Goal: Task Accomplishment & Management: Manage account settings

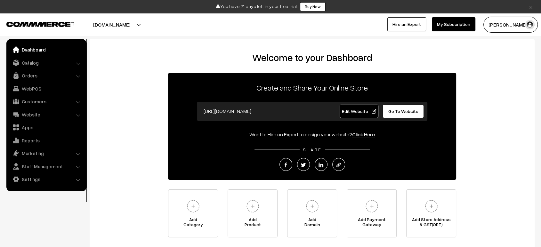
click at [533, 5] on link "×" at bounding box center [530, 7] width 9 height 8
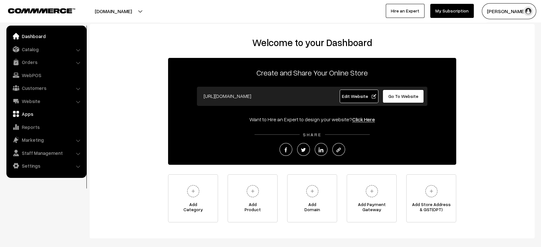
click at [25, 115] on link "Apps" at bounding box center [46, 114] width 76 height 12
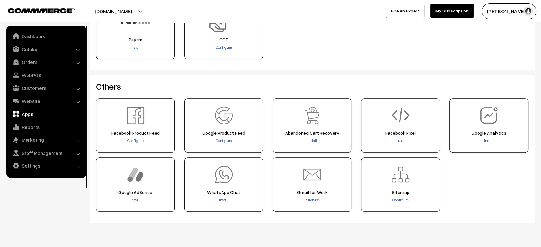
scroll to position [254, 0]
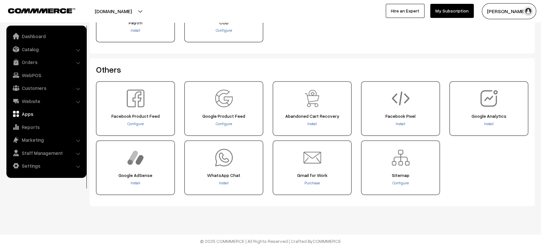
click at [287, 65] on h2 "Others" at bounding box center [312, 70] width 432 height 10
click at [25, 125] on link "Reports" at bounding box center [46, 127] width 76 height 12
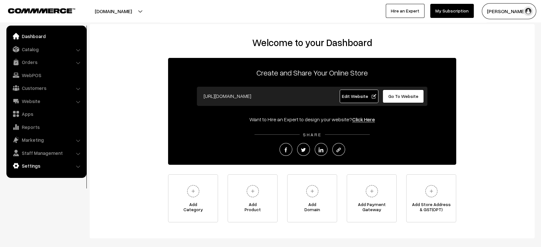
click at [49, 168] on link "Settings" at bounding box center [46, 166] width 76 height 12
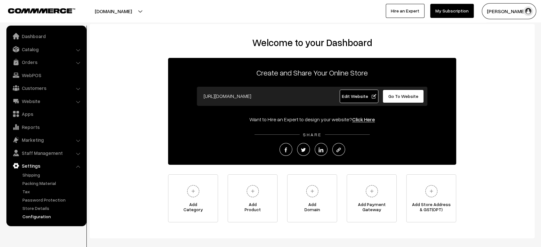
click at [45, 216] on link "Configuration" at bounding box center [52, 216] width 63 height 7
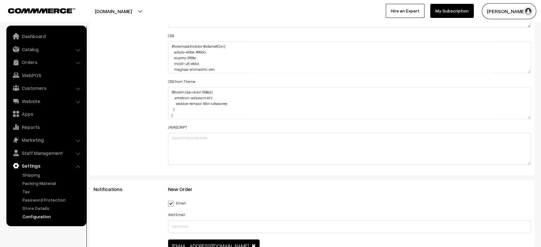
scroll to position [4, 0]
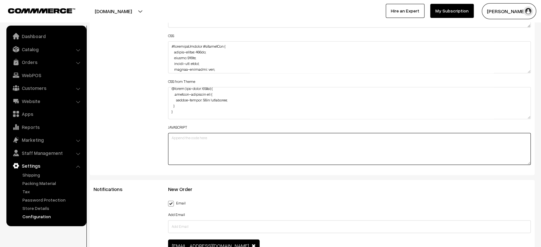
click at [278, 147] on textarea at bounding box center [349, 149] width 362 height 32
paste textarea "// Simple visitor counter using localStorage and API function updateVisitorCoun…"
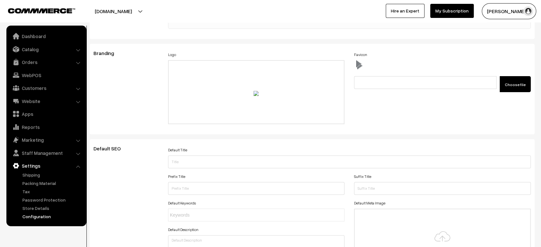
scroll to position [0, 0]
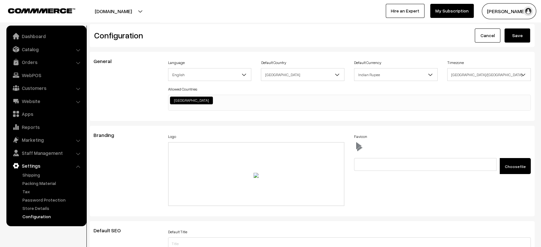
type textarea "// Simple visitor counter using localStorage and API function updateVisitorCoun…"
click at [516, 35] on button "Save" at bounding box center [517, 35] width 26 height 14
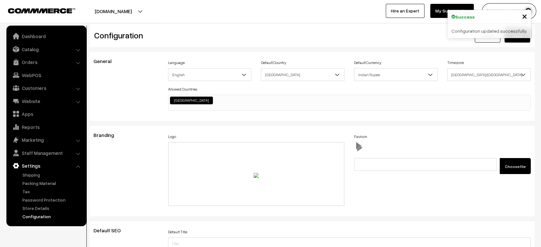
scroll to position [514, 0]
click at [154, 8] on button "beach-bliss.commmerce.com" at bounding box center [113, 11] width 82 height 16
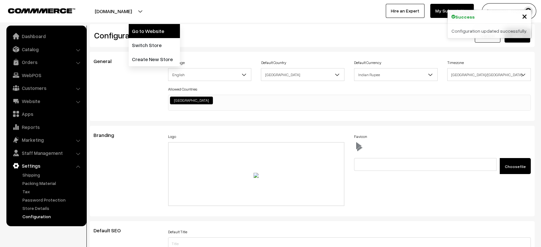
click at [160, 35] on link "Go to Website" at bounding box center [154, 31] width 51 height 14
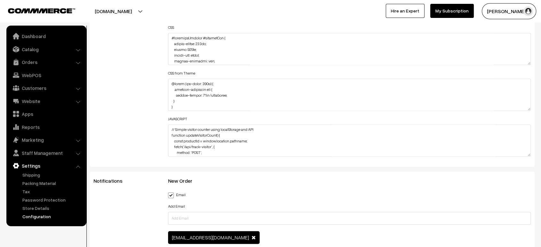
scroll to position [820, 0]
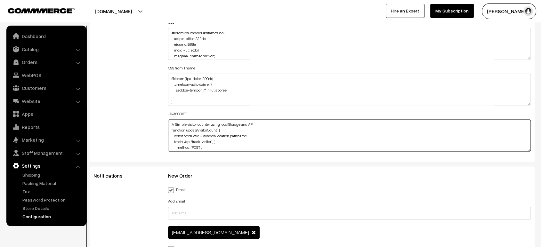
click at [223, 132] on textarea "// Simple visitor counter using localStorage and API function updateVisitorCoun…" at bounding box center [349, 135] width 362 height 32
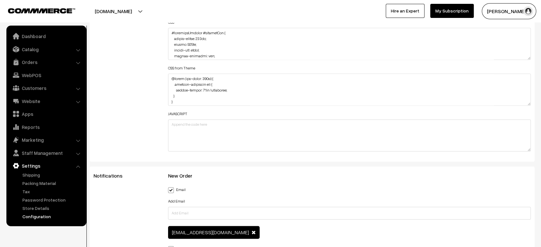
click at [132, 119] on div "Additional HTML/JS/CSS" at bounding box center [126, 40] width 75 height 229
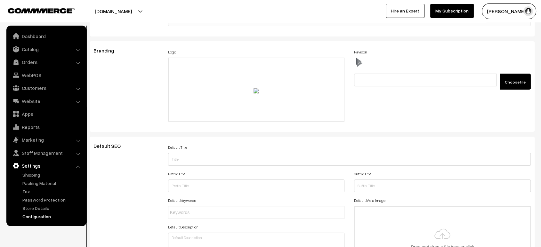
scroll to position [0, 0]
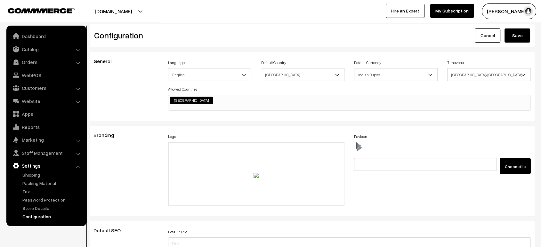
click at [523, 35] on button "Save" at bounding box center [517, 35] width 26 height 14
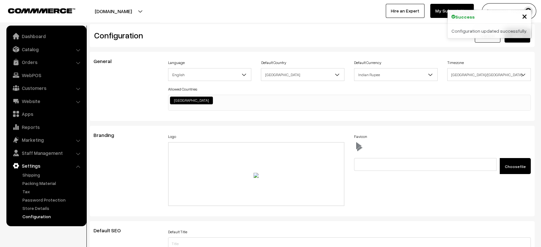
scroll to position [514, 0]
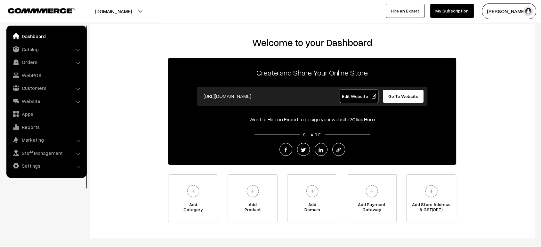
click at [360, 92] on link "Edit Website" at bounding box center [358, 96] width 39 height 13
click at [29, 51] on link "Catalog" at bounding box center [46, 50] width 76 height 12
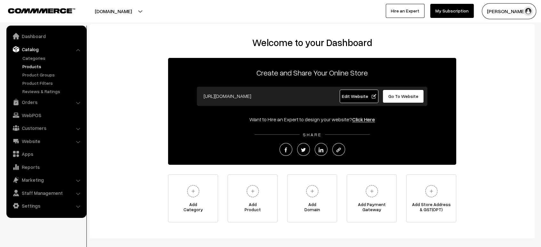
click at [33, 66] on link "Products" at bounding box center [52, 66] width 63 height 7
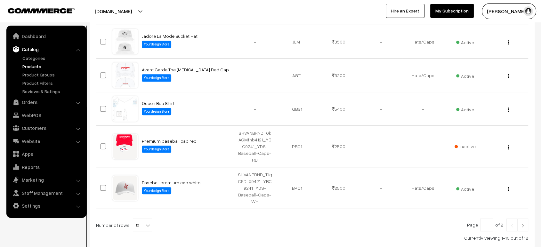
scroll to position [216, 0]
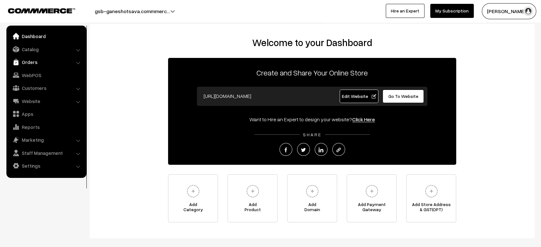
click at [30, 62] on link "Orders" at bounding box center [46, 62] width 76 height 12
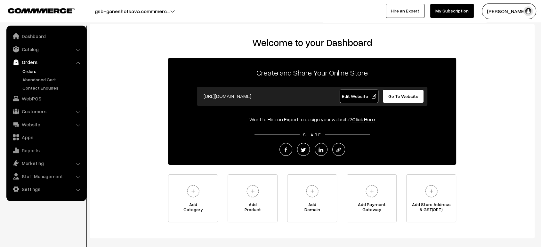
click at [28, 71] on link "Orders" at bounding box center [52, 71] width 63 height 7
